Goal: Entertainment & Leisure: Consume media (video, audio)

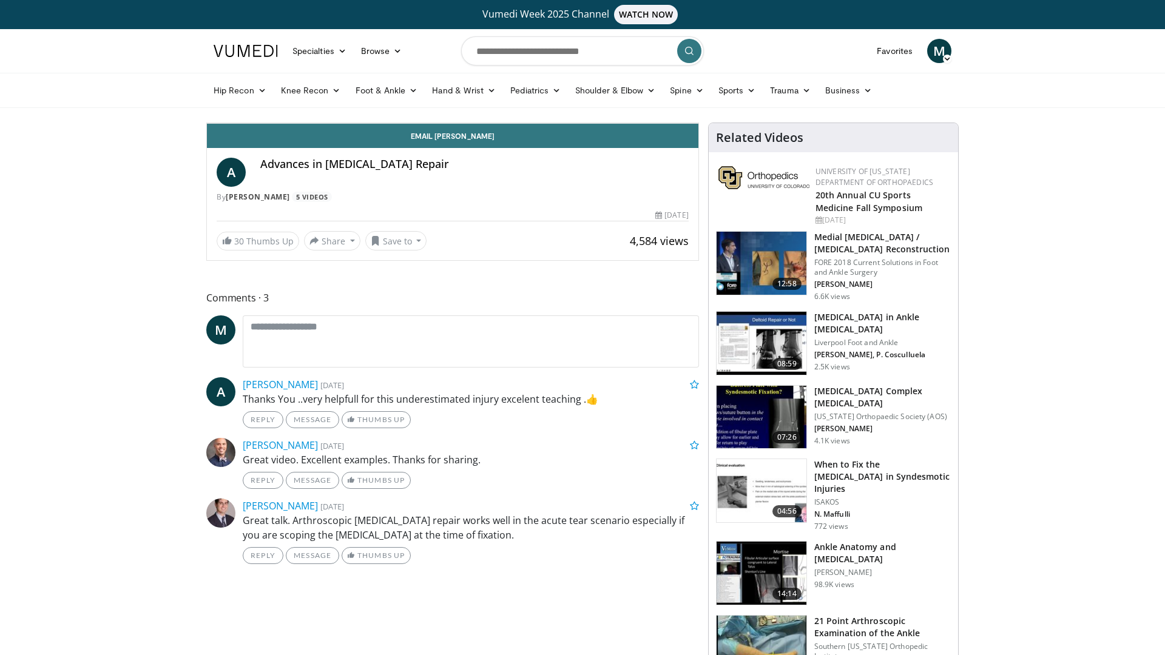
click at [207, 99] on div "Loaded : 10.91% 00:28 00:56" at bounding box center [453, 96] width 492 height 5
click at [335, 99] on div "Progress Bar" at bounding box center [335, 96] width 1 height 5
click at [391, 99] on div "Progress Bar" at bounding box center [391, 96] width 1 height 5
click at [452, 99] on div "Progress Bar" at bounding box center [452, 96] width 1 height 5
click at [297, 123] on div "Current Time 2:53 / Duration 13:37 Pause Skip Backward Skip Forward Mute 100% L…" at bounding box center [453, 111] width 492 height 24
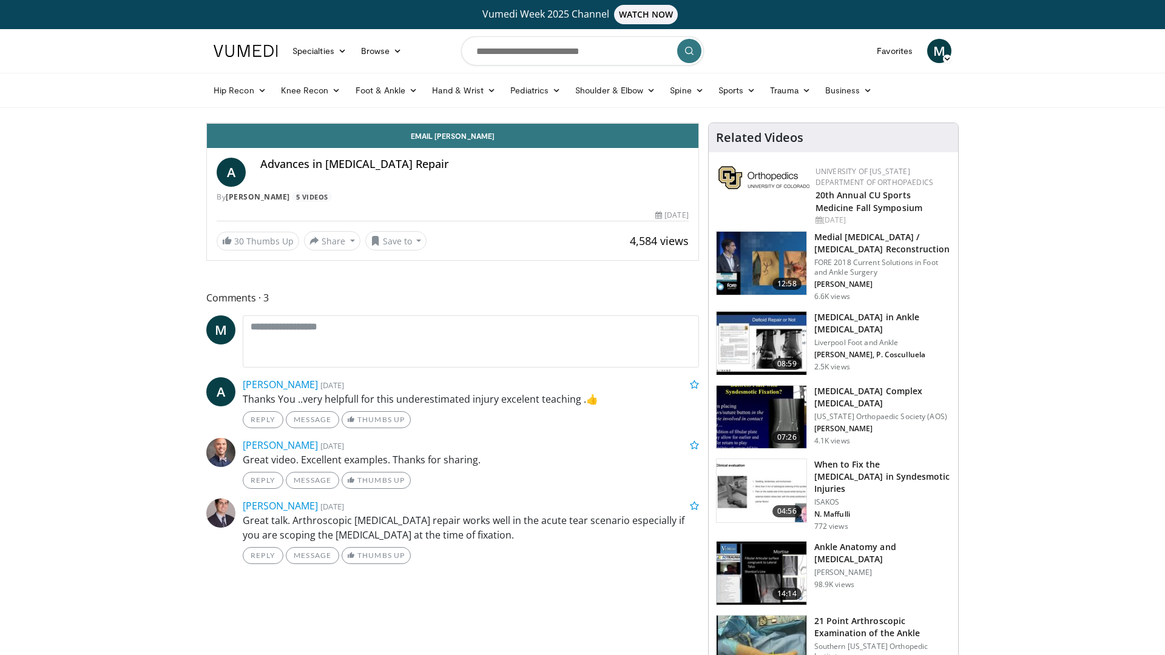
click at [524, 99] on div "Progress Bar" at bounding box center [524, 96] width 1 height 5
click at [699, 123] on span "Video Player" at bounding box center [686, 111] width 24 height 24
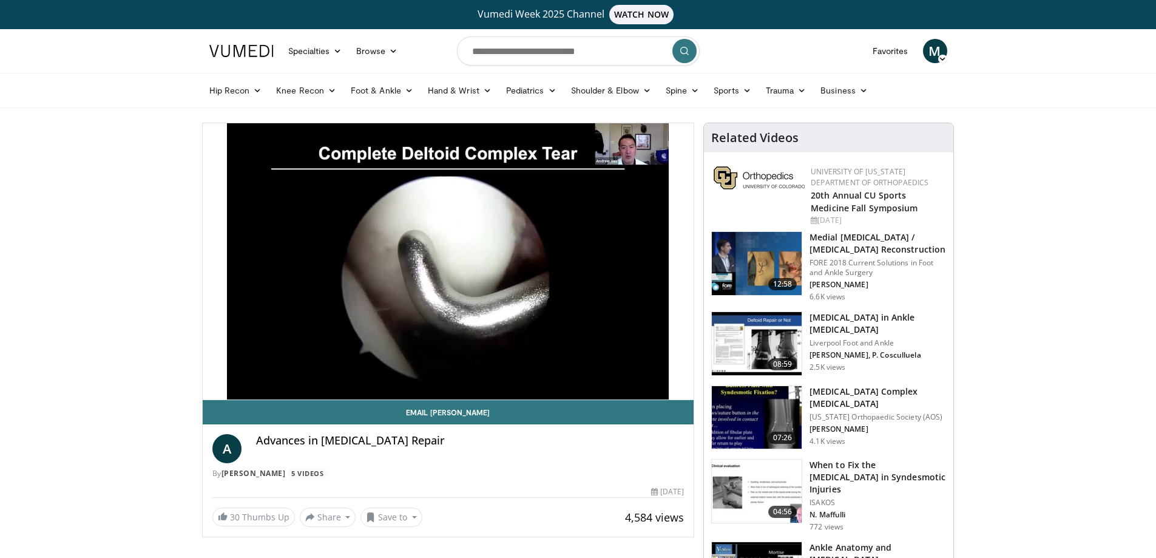
click at [737, 410] on img at bounding box center [757, 417] width 90 height 63
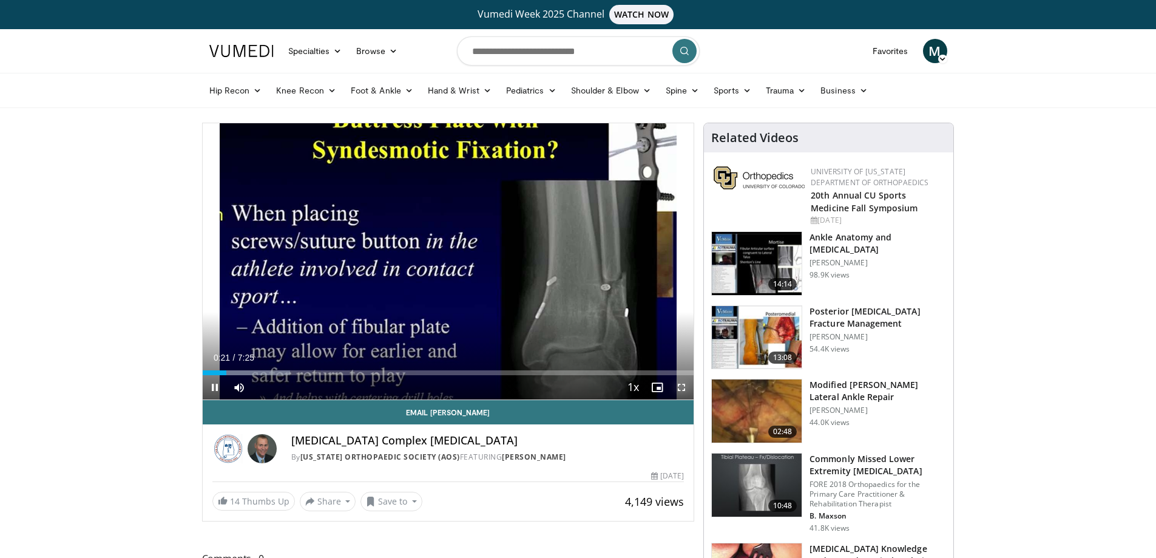
click at [679, 385] on span "Video Player" at bounding box center [681, 387] width 24 height 24
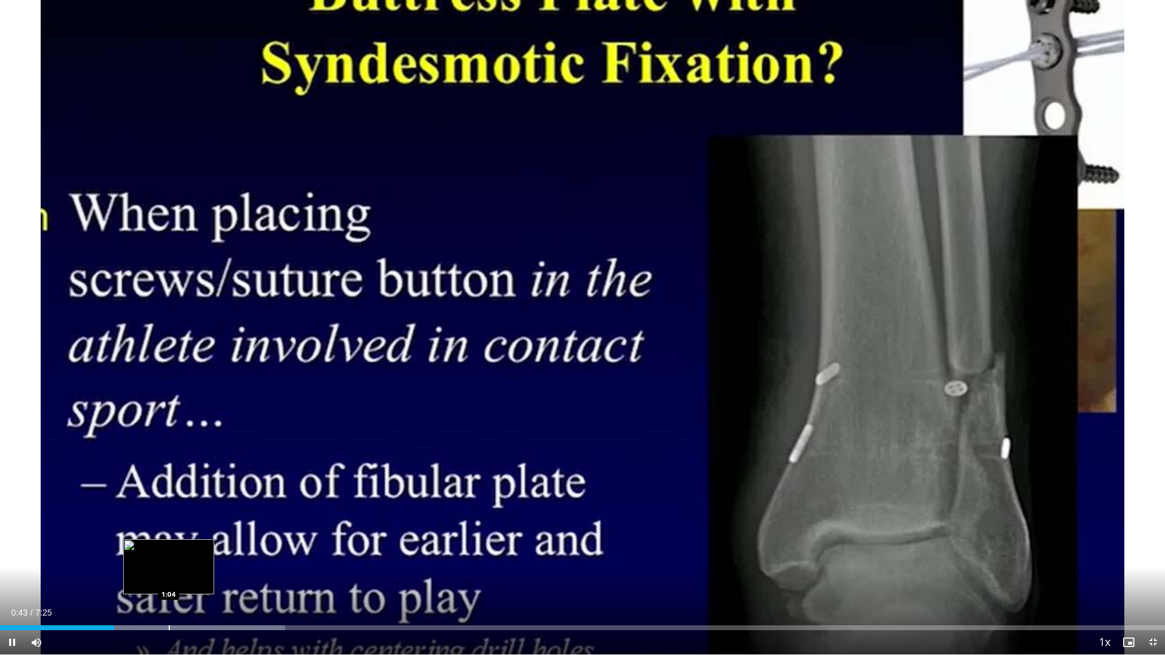
click at [169, 557] on div "Progress Bar" at bounding box center [169, 628] width 1 height 5
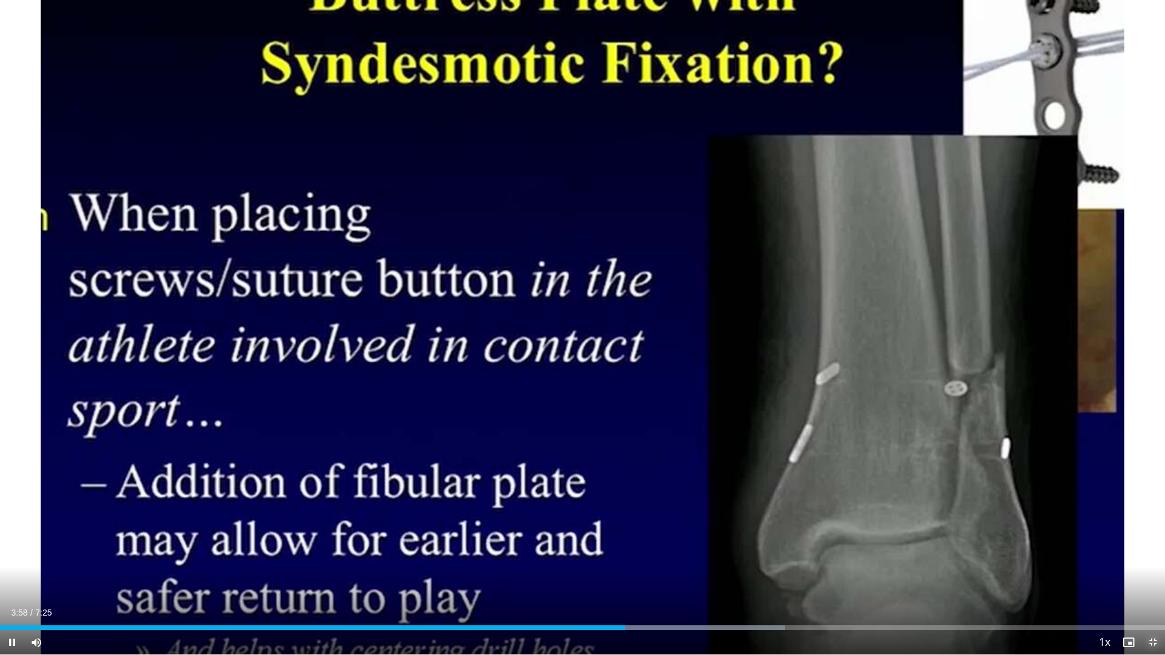
click at [1151, 557] on span "Video Player" at bounding box center [1153, 643] width 24 height 24
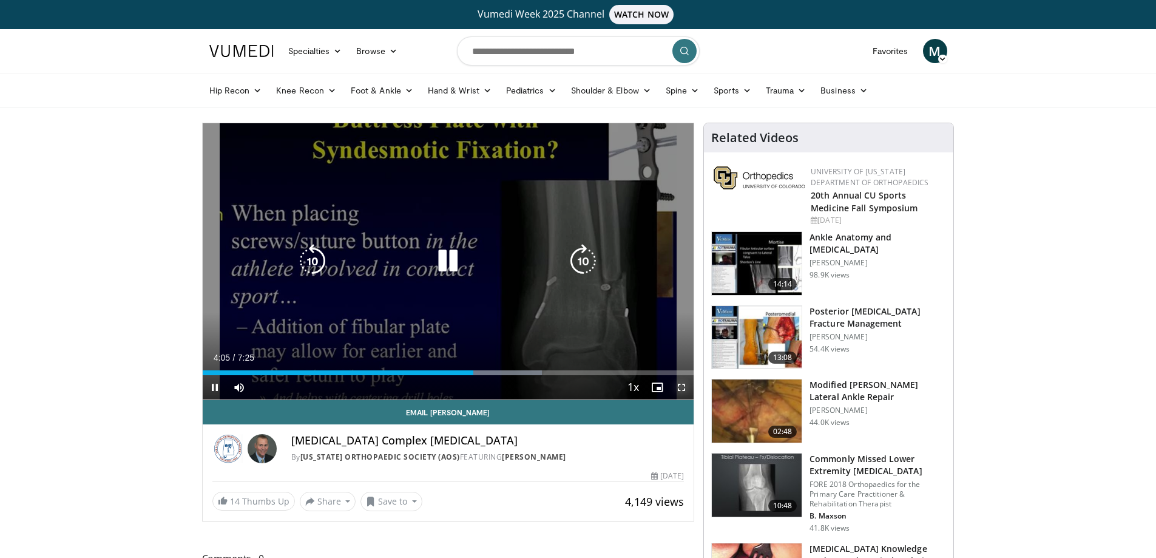
drag, startPoint x: 681, startPoint y: 390, endPoint x: 668, endPoint y: 468, distance: 79.4
click at [680, 390] on span "Video Player" at bounding box center [681, 387] width 24 height 24
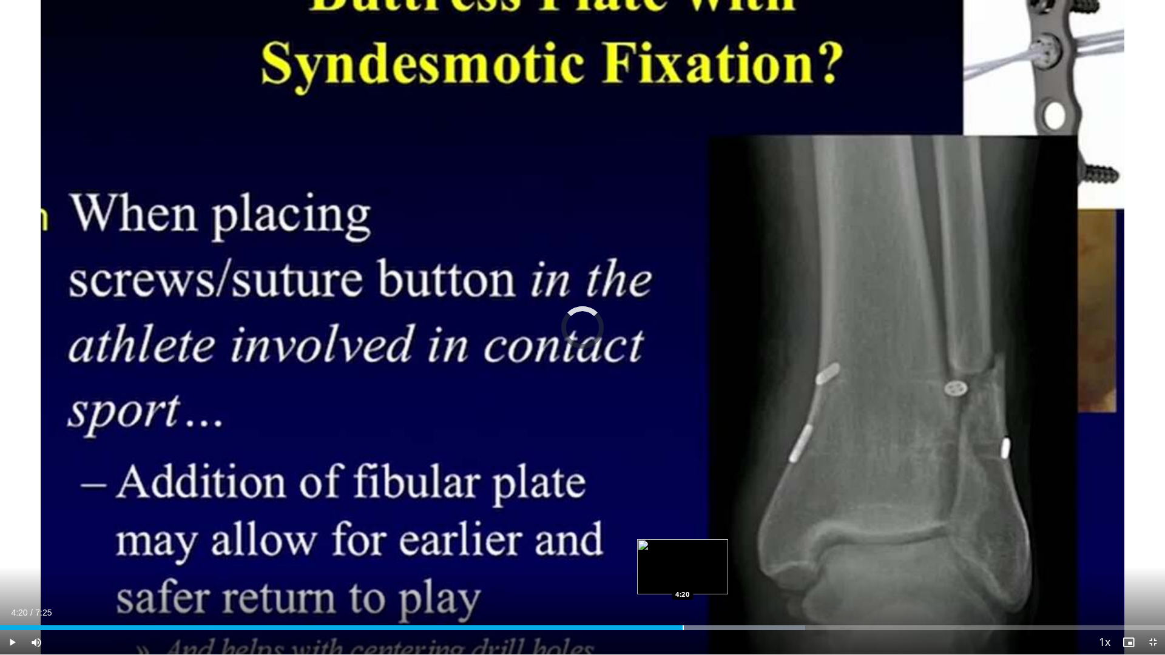
click at [683, 557] on div "Loaded : 69.09% 4:20 4:20" at bounding box center [582, 625] width 1165 height 12
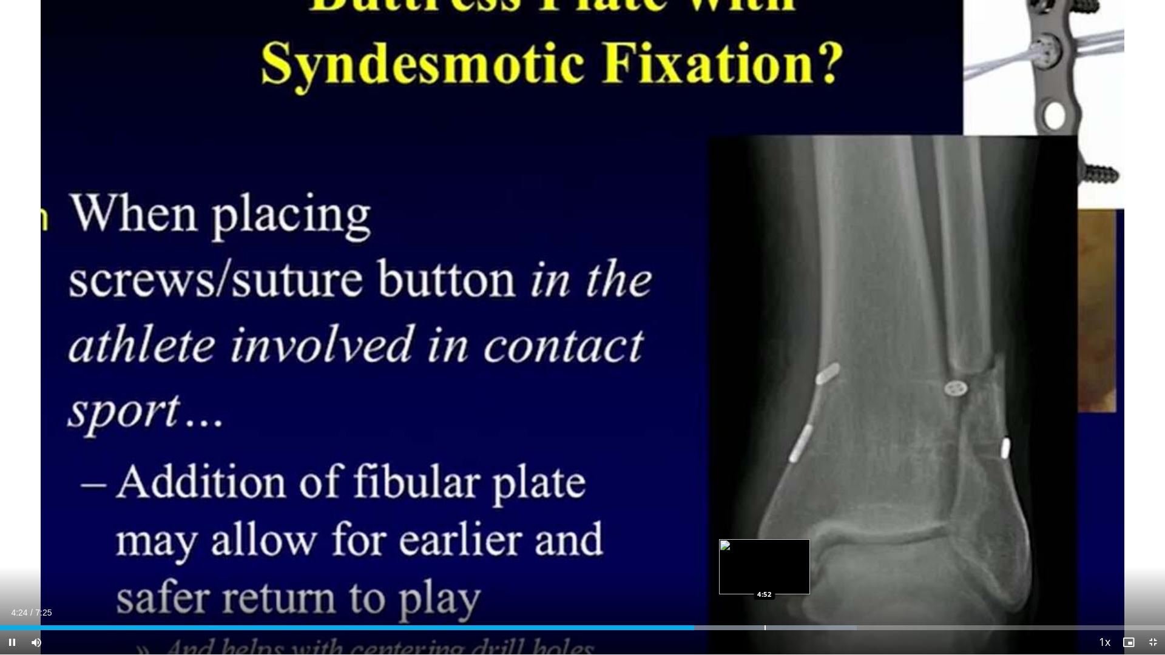
click at [765, 557] on div "Progress Bar" at bounding box center [765, 628] width 1 height 5
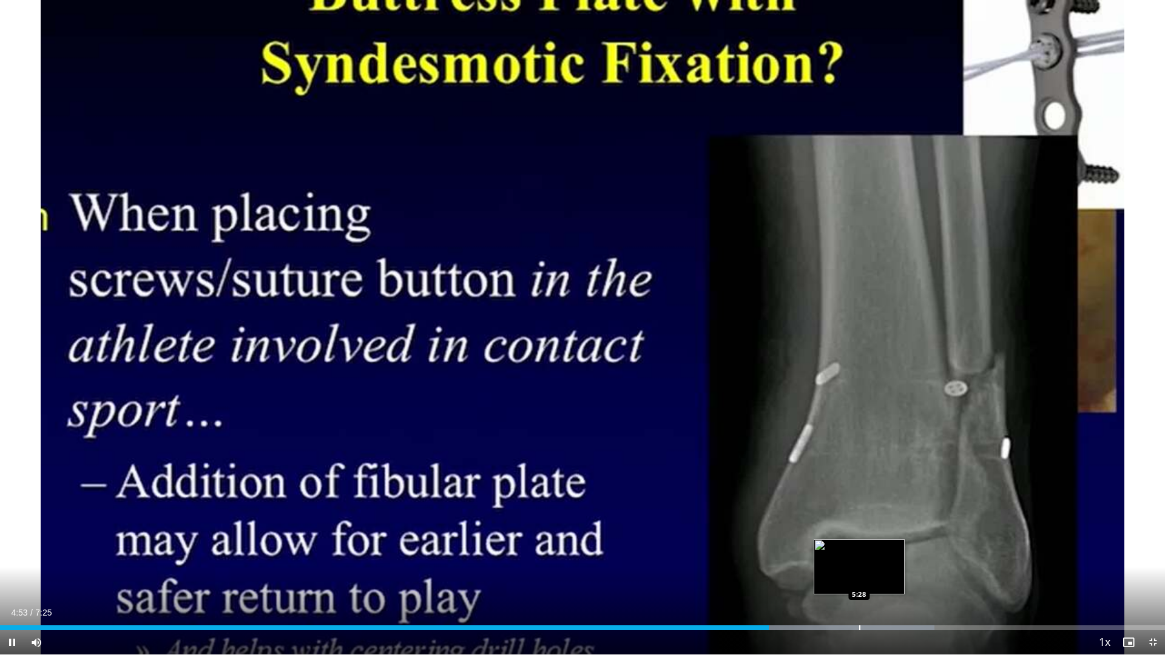
click at [859, 557] on div "10 seconds Tap to unmute" at bounding box center [582, 327] width 1165 height 655
click at [866, 557] on div "Progress Bar" at bounding box center [865, 628] width 1 height 5
click at [1148, 557] on span "Video Player" at bounding box center [1153, 643] width 24 height 24
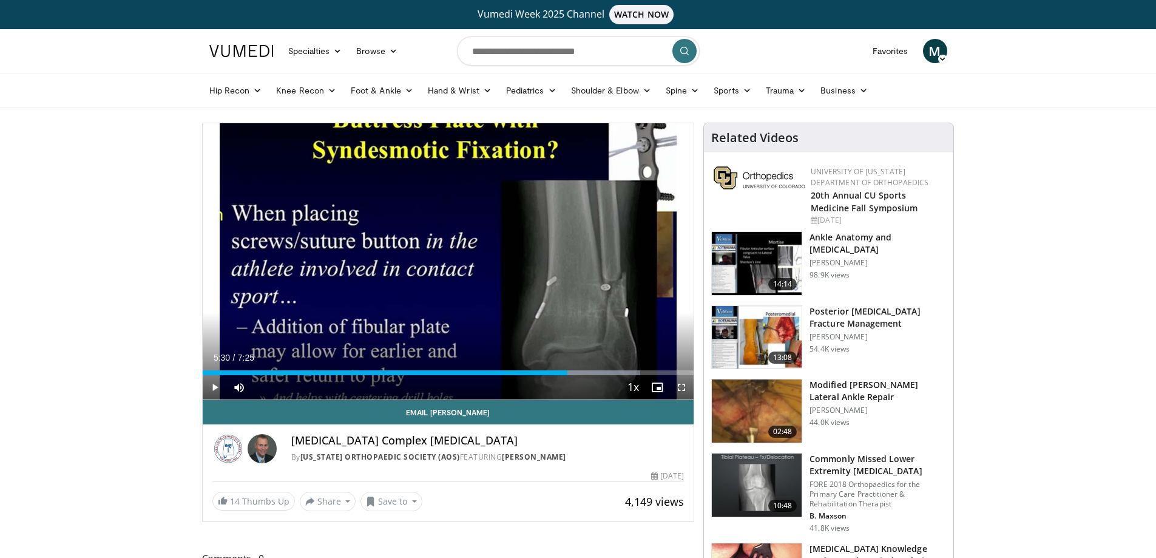
click at [765, 274] on img at bounding box center [757, 263] width 90 height 63
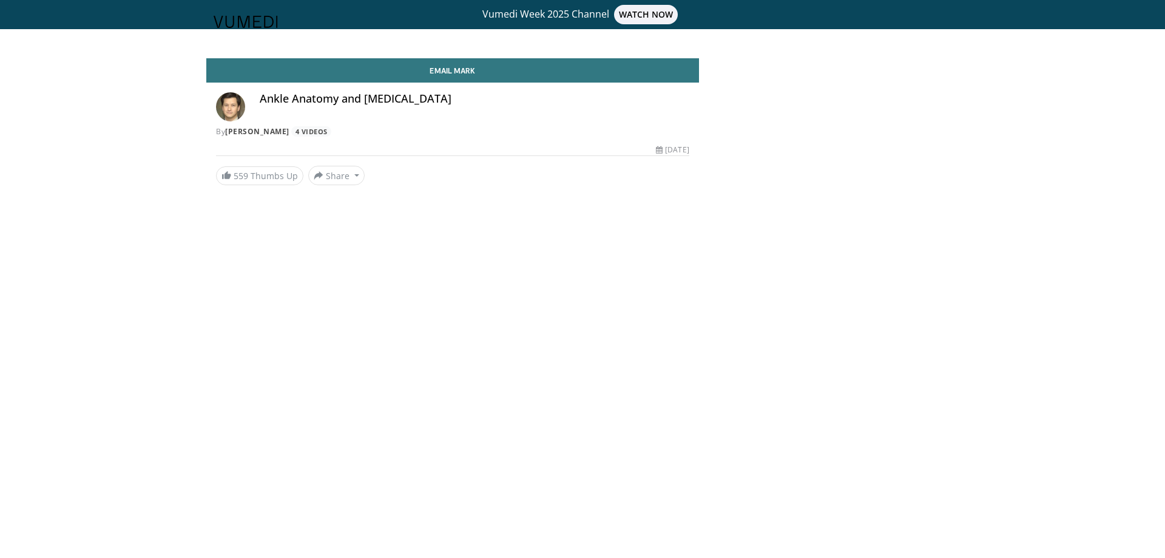
click at [640, 15] on header "Specialties Adult & Family Medicine Allergy, Asthma, Immunology Anesthesiology …" at bounding box center [582, 22] width 1165 height 44
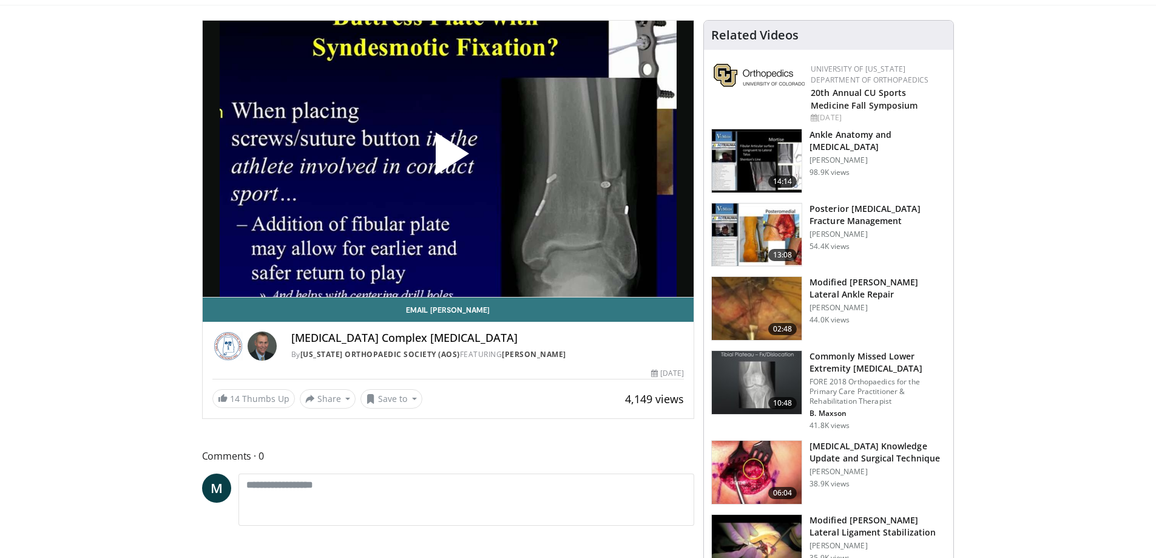
scroll to position [121, 0]
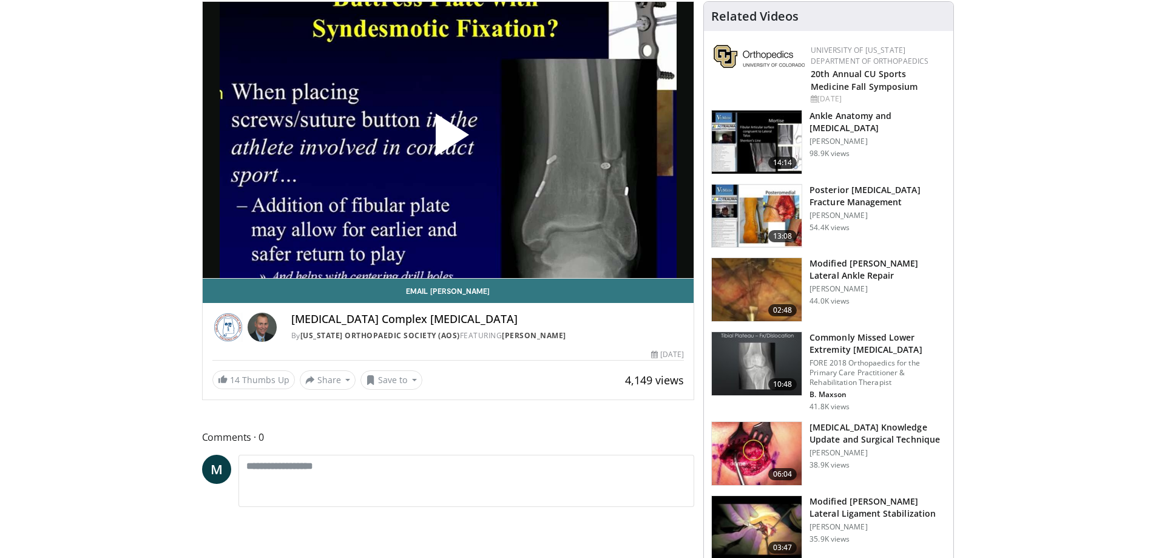
click at [751, 285] on img at bounding box center [757, 289] width 90 height 63
